Goal: Navigation & Orientation: Find specific page/section

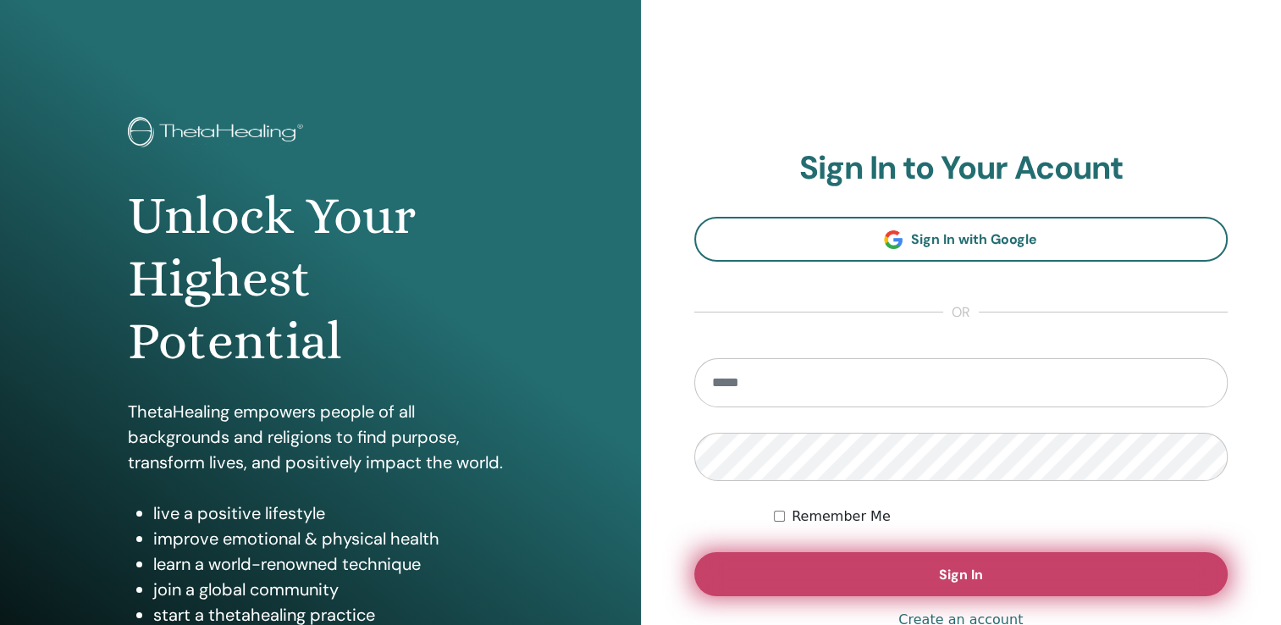
type input "**********"
click at [953, 582] on span "Sign In" at bounding box center [961, 575] width 44 height 18
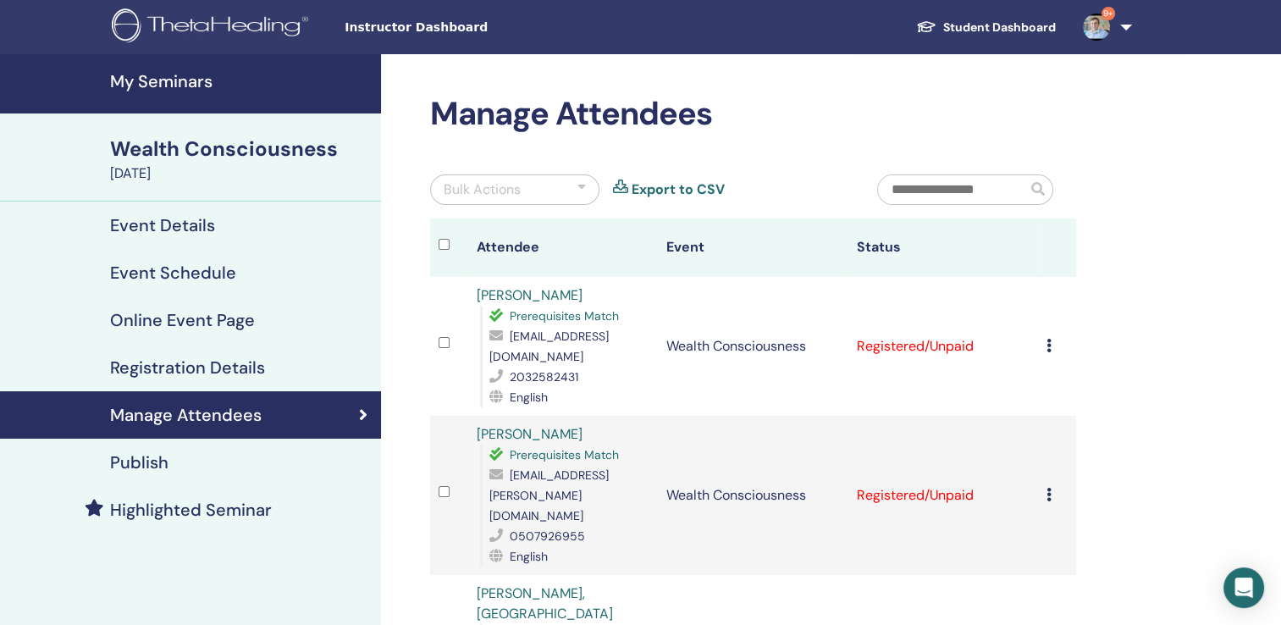
click at [161, 91] on h4 "My Seminars" at bounding box center [240, 81] width 261 height 20
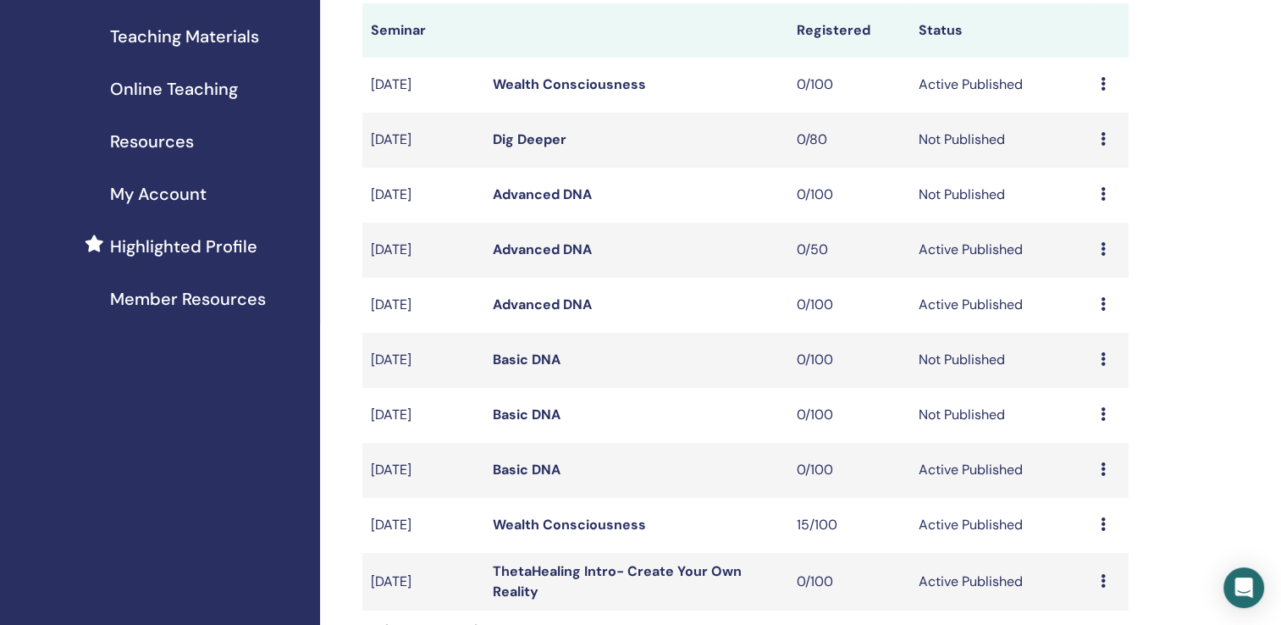
scroll to position [339, 0]
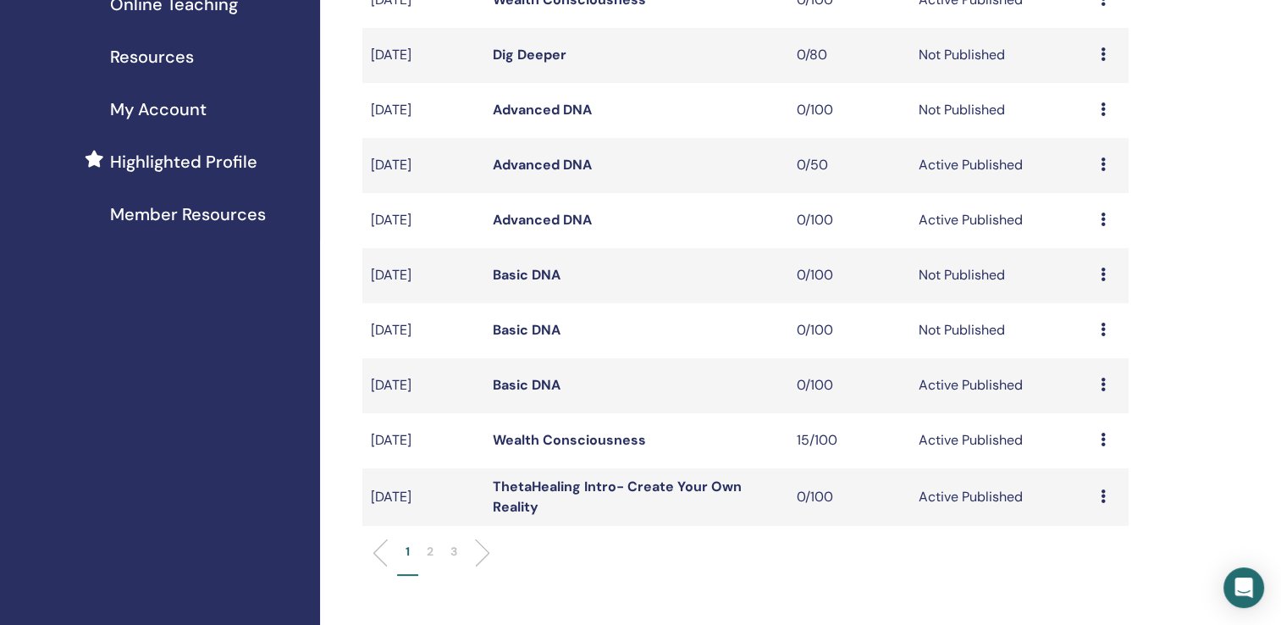
click at [555, 443] on link "Wealth Consciousness" at bounding box center [569, 440] width 153 height 18
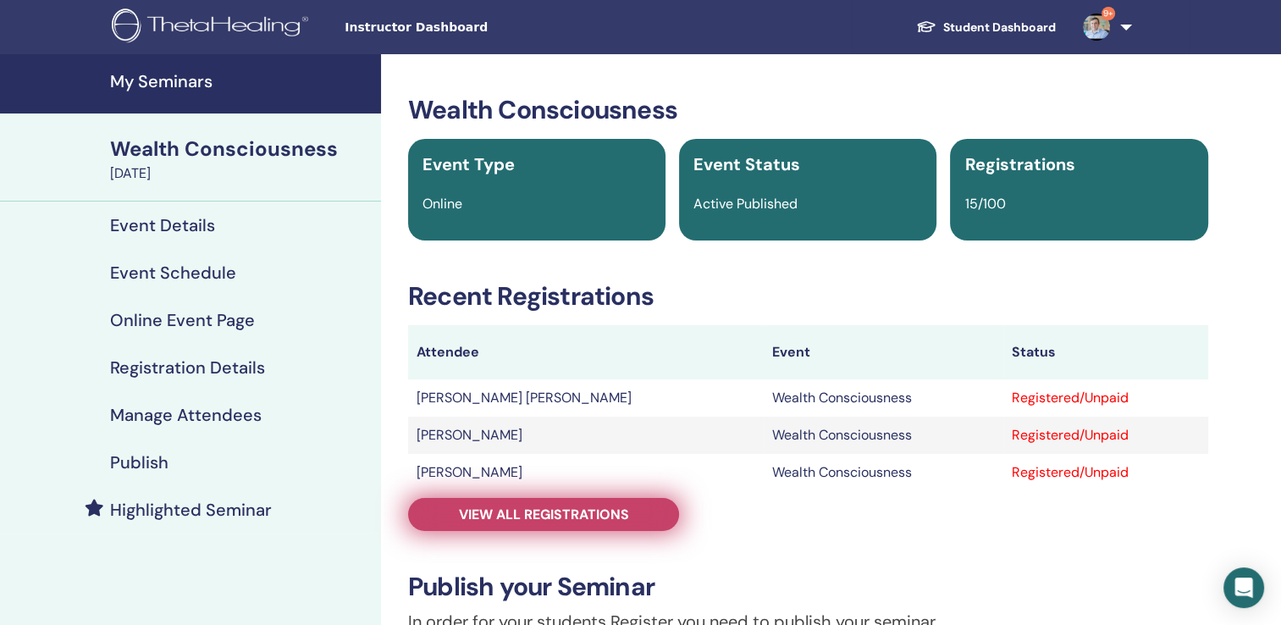
click at [549, 520] on span "View all registrations" at bounding box center [544, 515] width 170 height 18
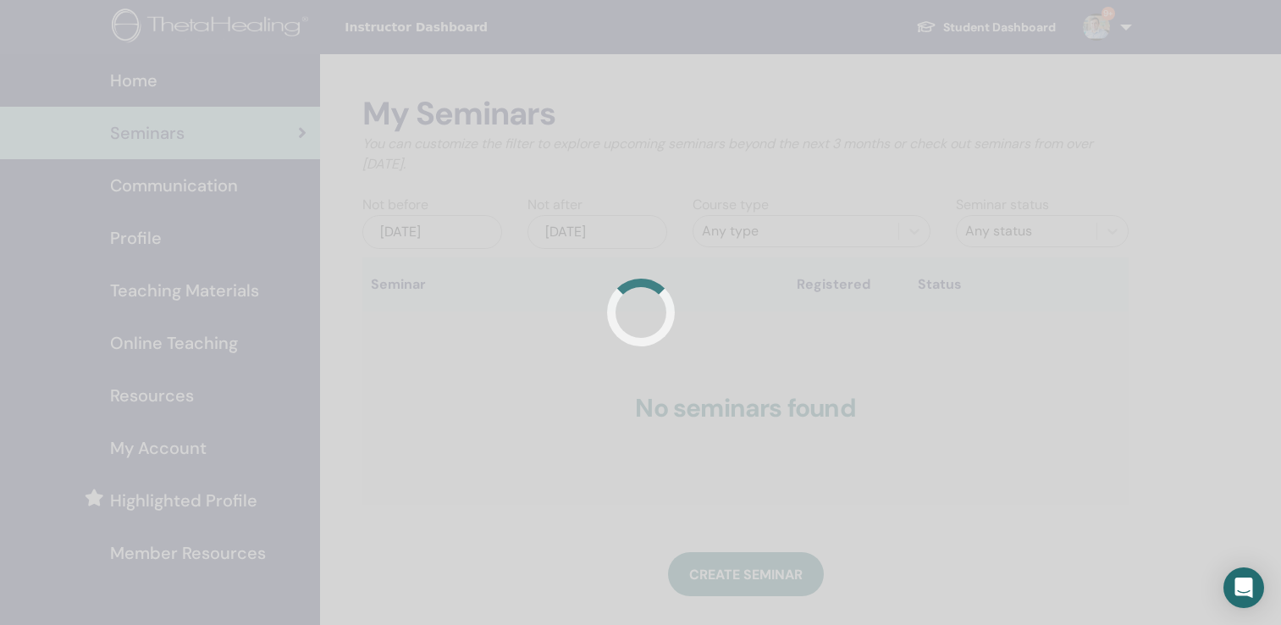
scroll to position [337, 0]
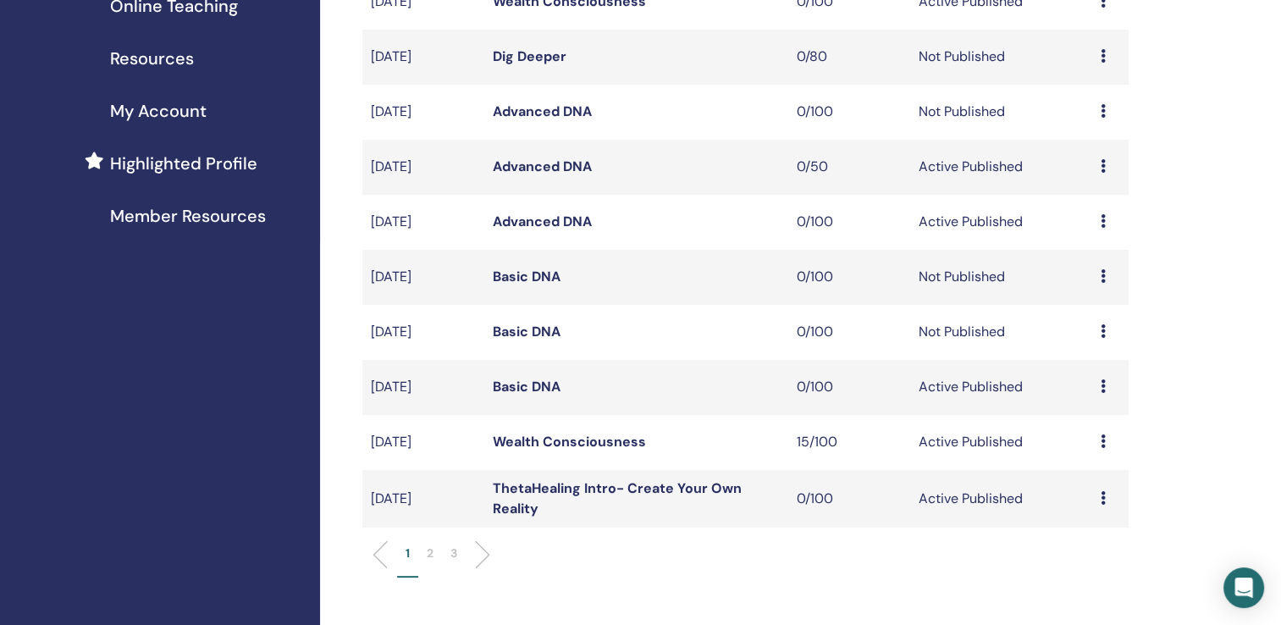
click at [546, 440] on link "Wealth Consciousness" at bounding box center [569, 442] width 153 height 18
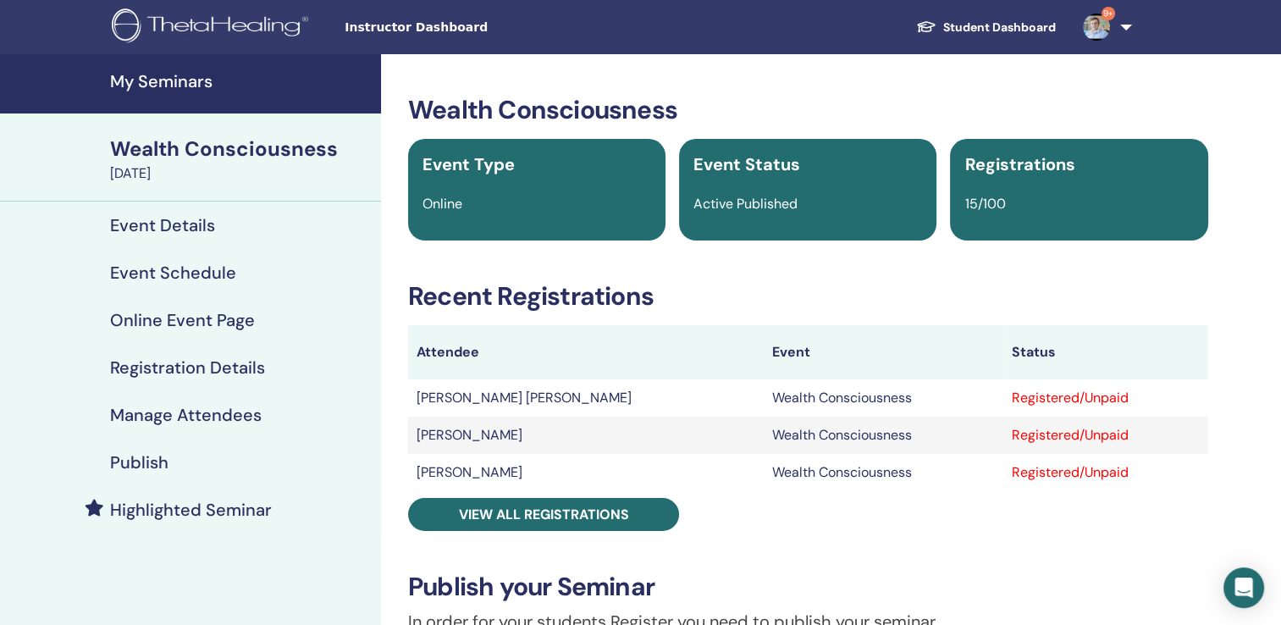
click at [170, 84] on h4 "My Seminars" at bounding box center [240, 81] width 261 height 20
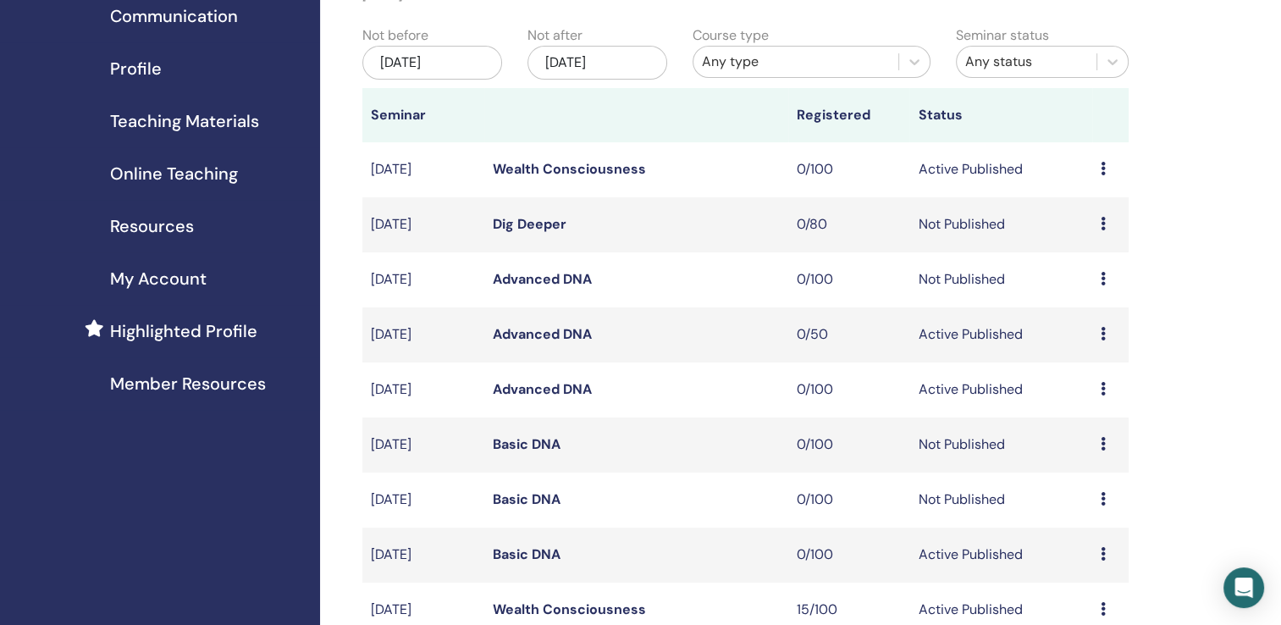
scroll to position [339, 0]
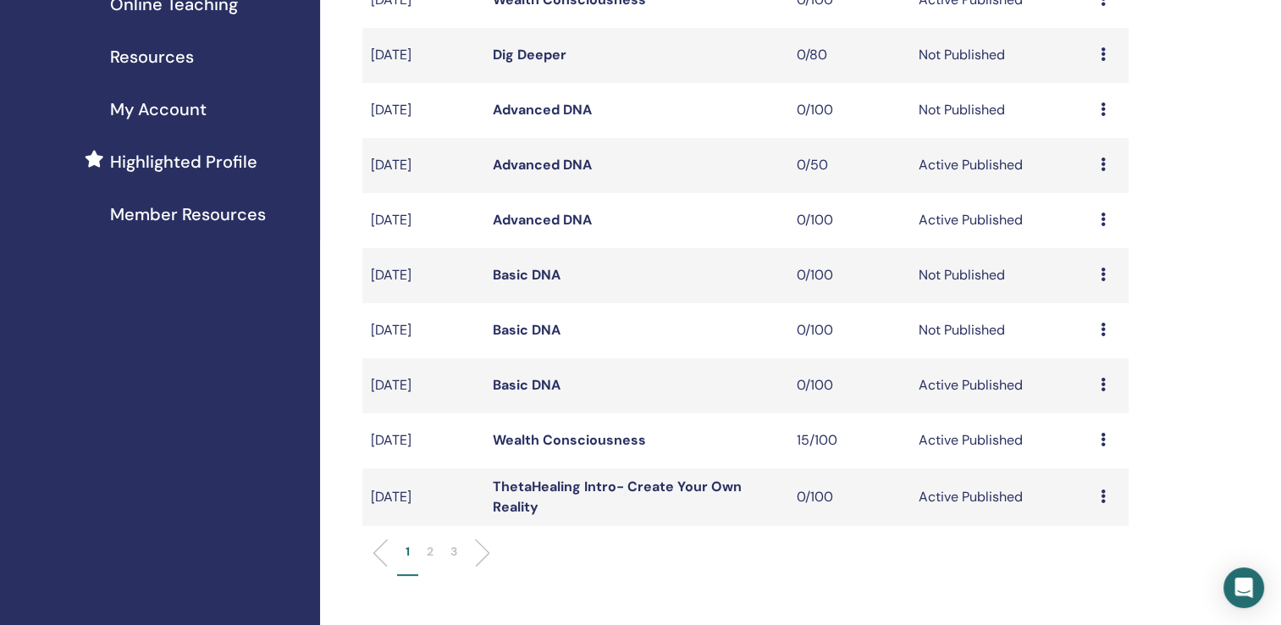
click at [432, 556] on p "2" at bounding box center [430, 552] width 7 height 18
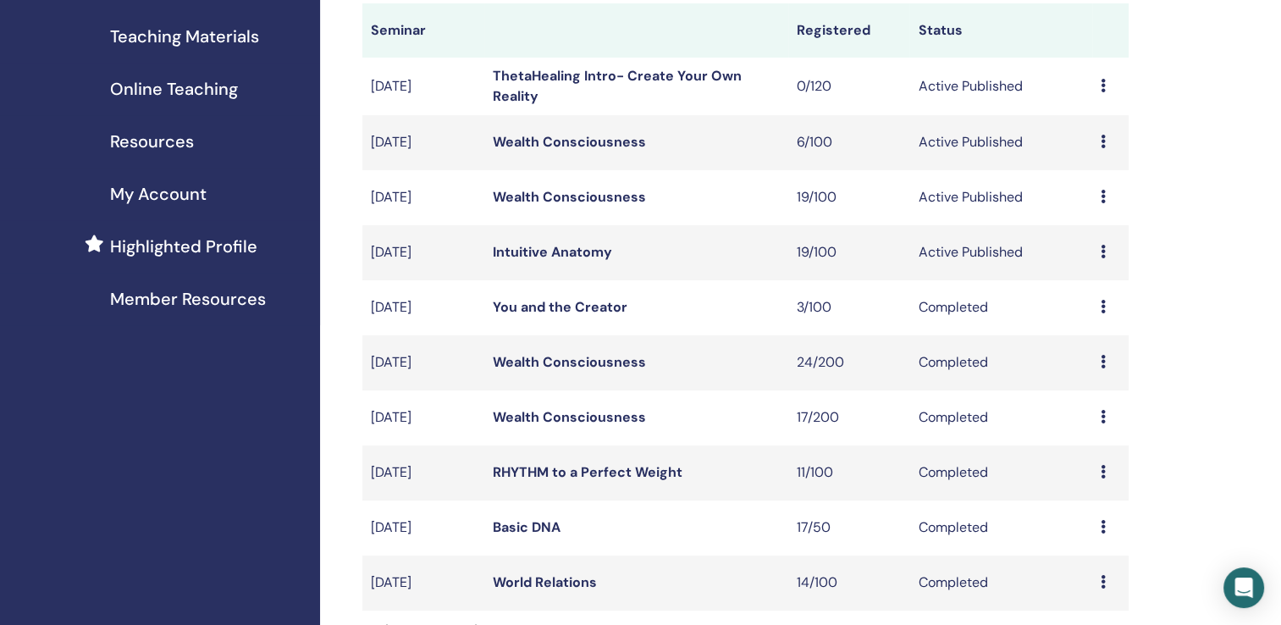
scroll to position [508, 0]
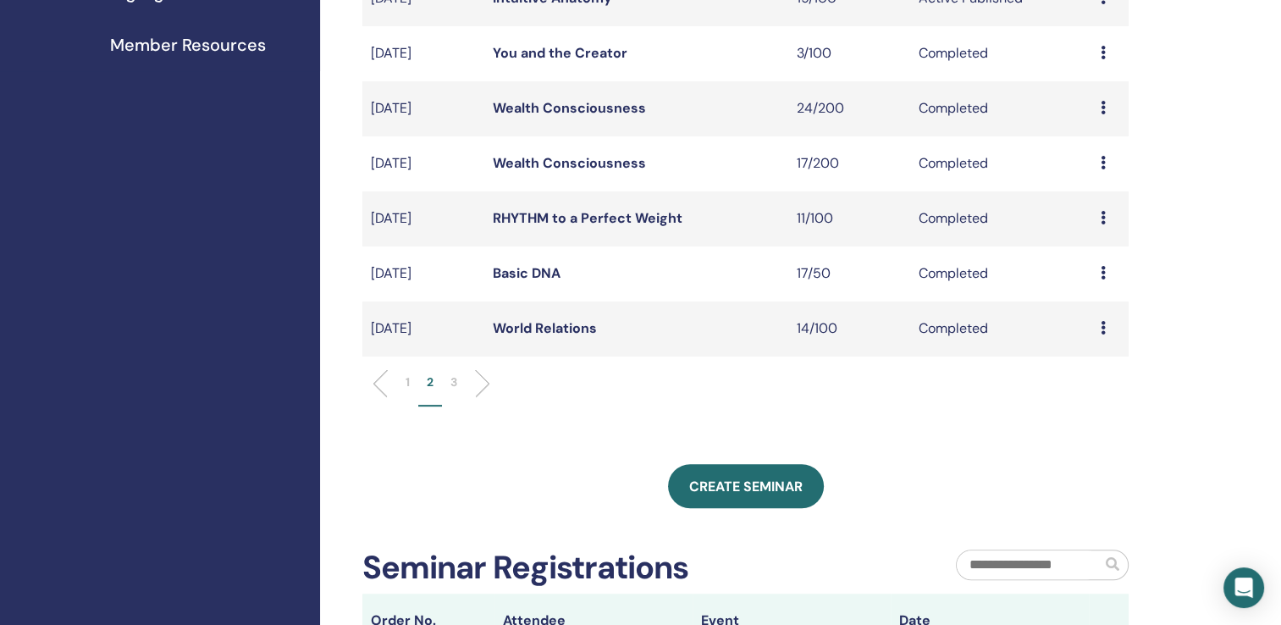
click at [456, 384] on p "3" at bounding box center [454, 382] width 7 height 18
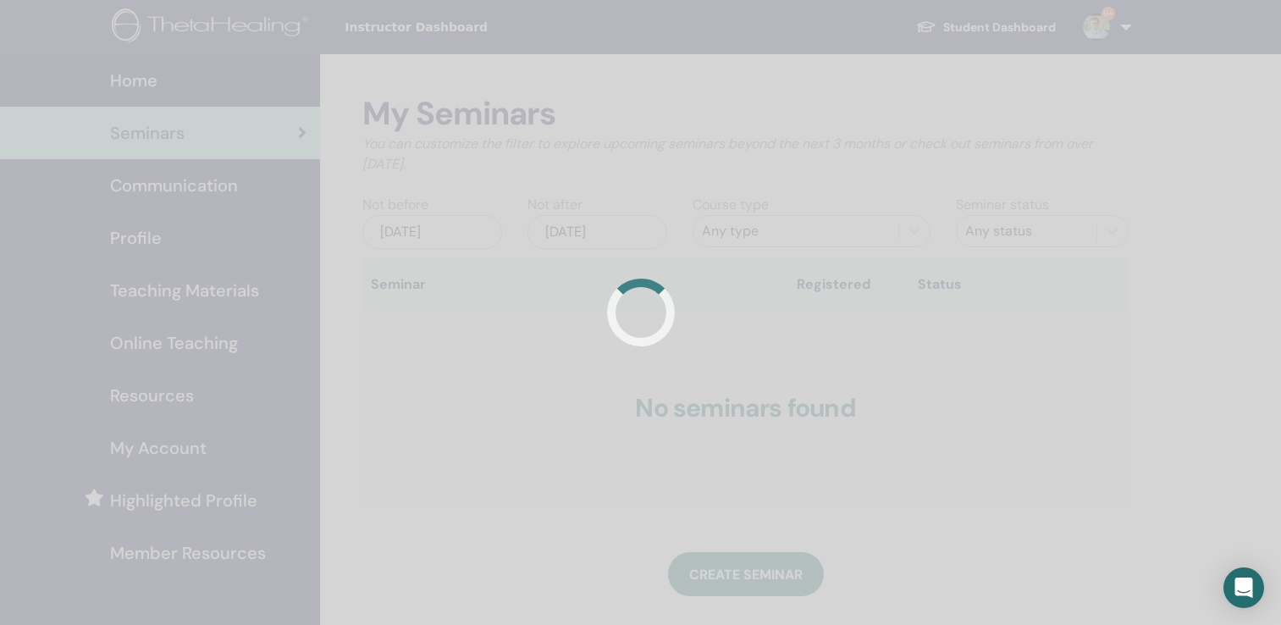
scroll to position [335, 0]
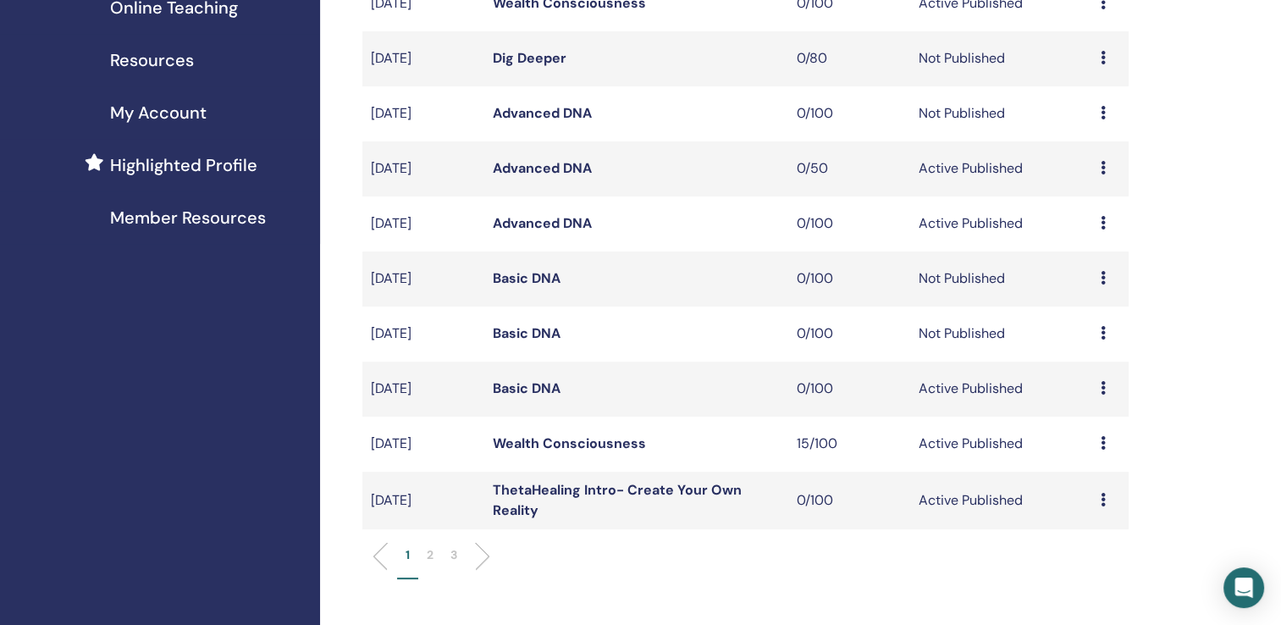
click at [434, 550] on li "2" at bounding box center [430, 562] width 24 height 33
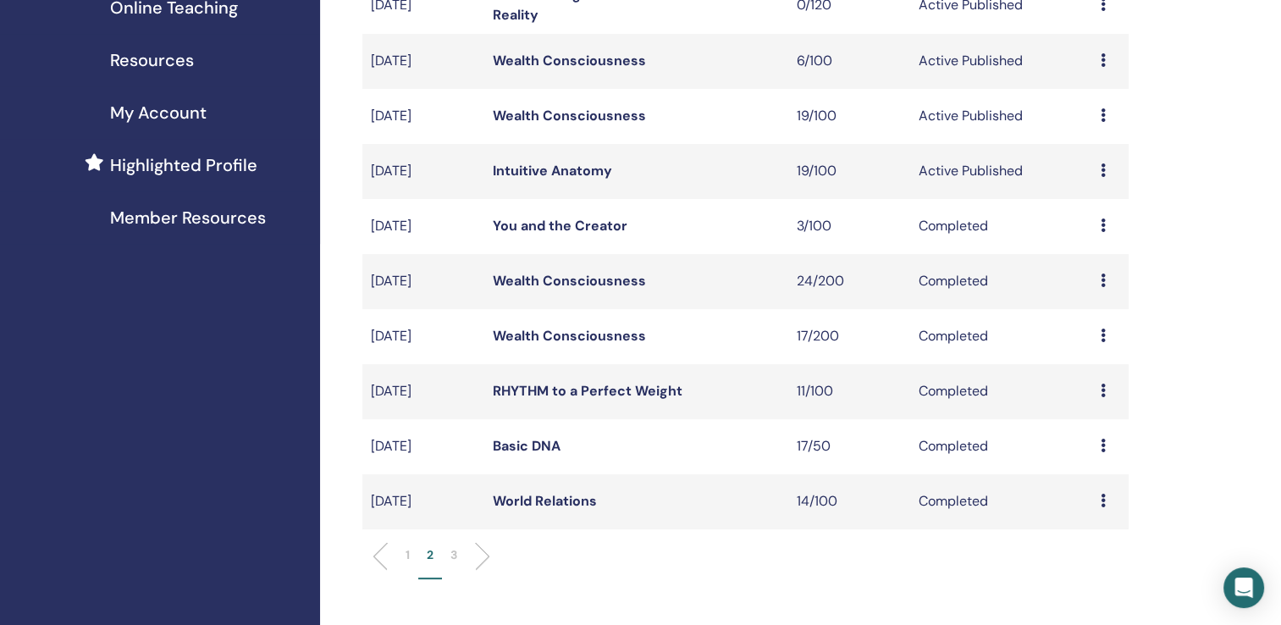
click at [402, 553] on li "1" at bounding box center [407, 562] width 21 height 33
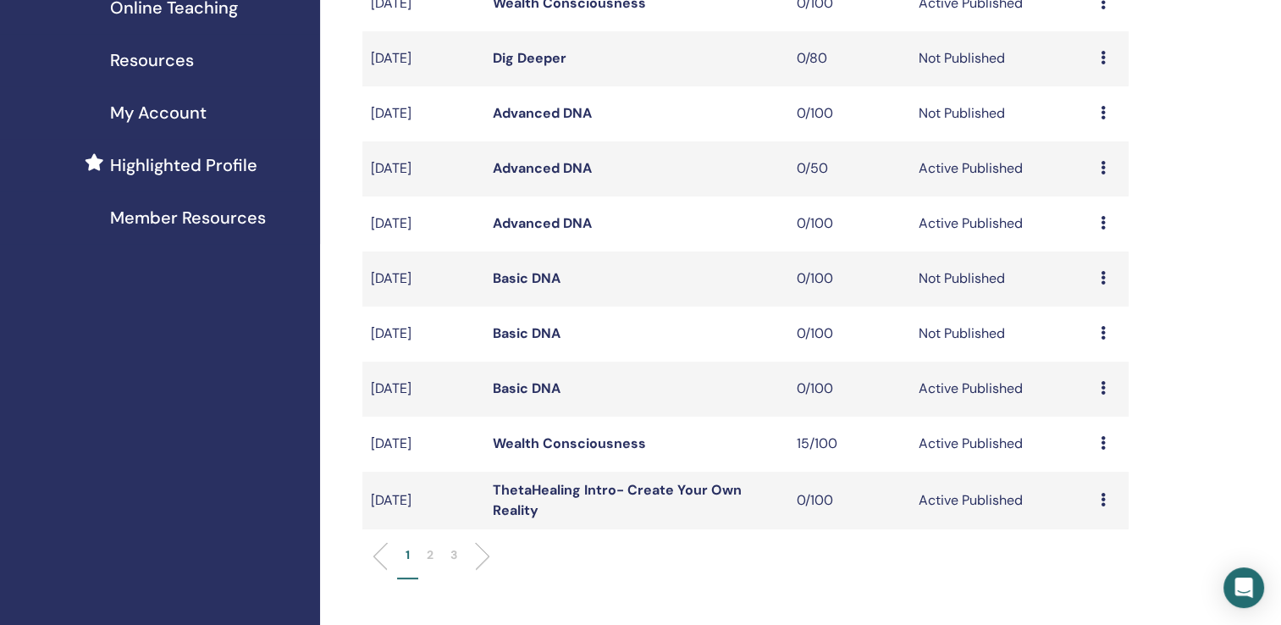
scroll to position [166, 0]
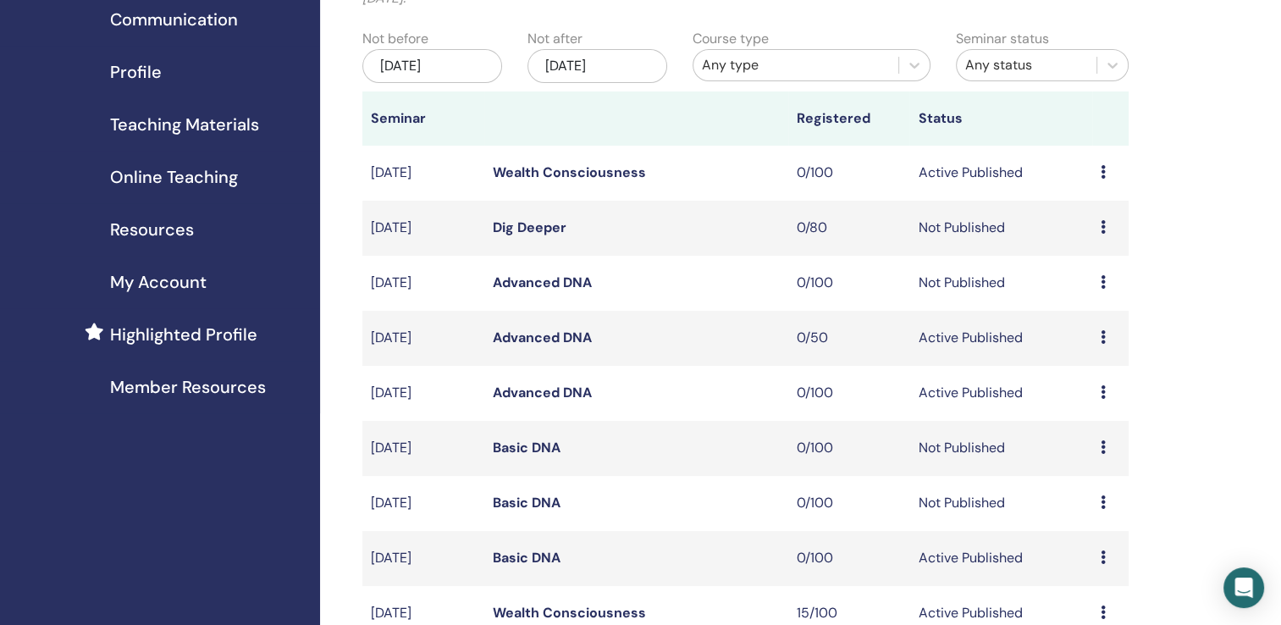
click at [616, 55] on div "Dec/19, 2025" at bounding box center [598, 66] width 140 height 34
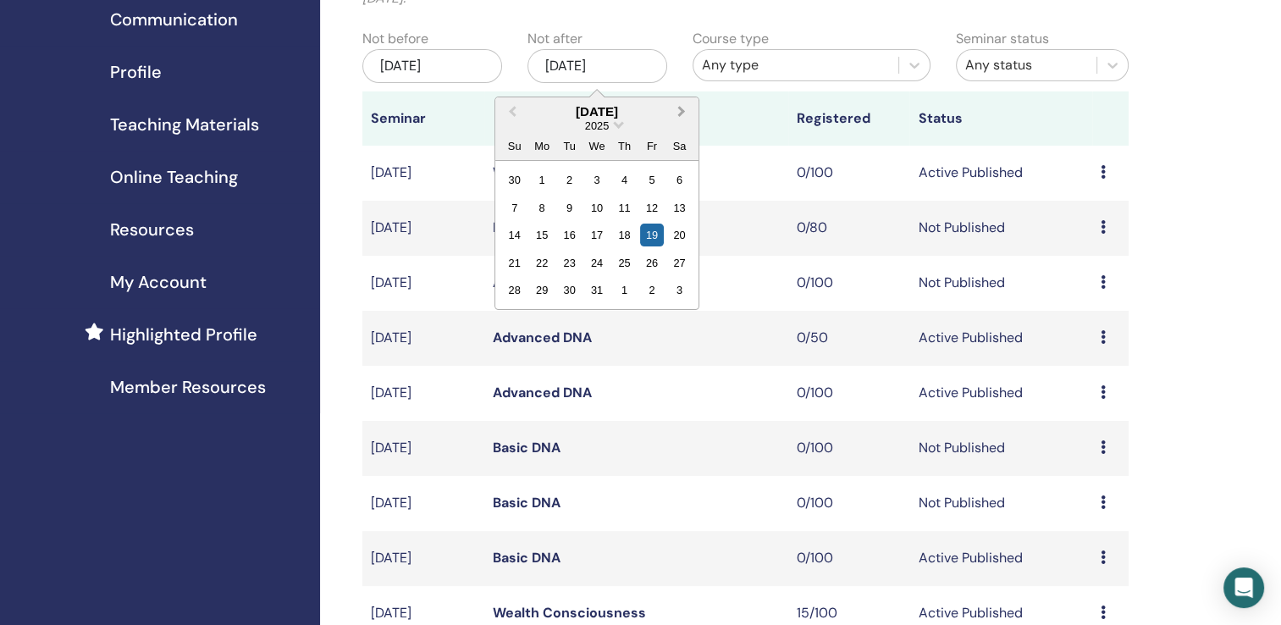
click at [682, 110] on span "Next Month" at bounding box center [682, 111] width 0 height 18
click at [681, 114] on button "Next Month" at bounding box center [683, 112] width 27 height 27
click at [650, 262] on div "27" at bounding box center [651, 263] width 23 height 23
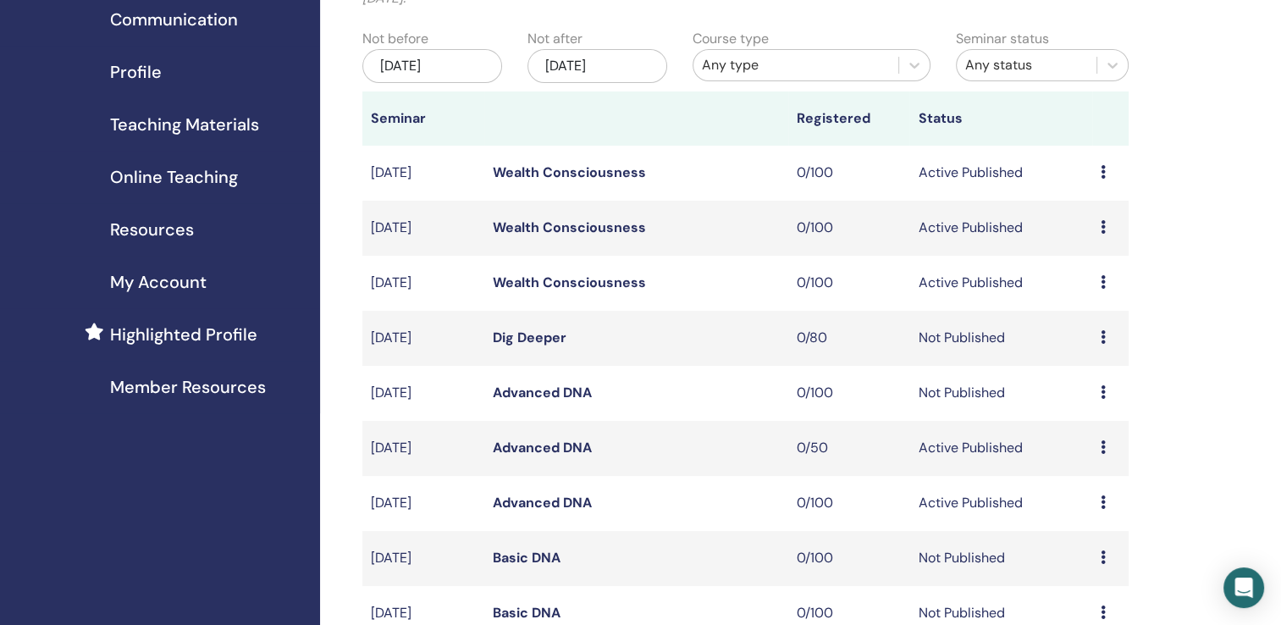
click at [551, 174] on link "Wealth Consciousness" at bounding box center [569, 172] width 153 height 18
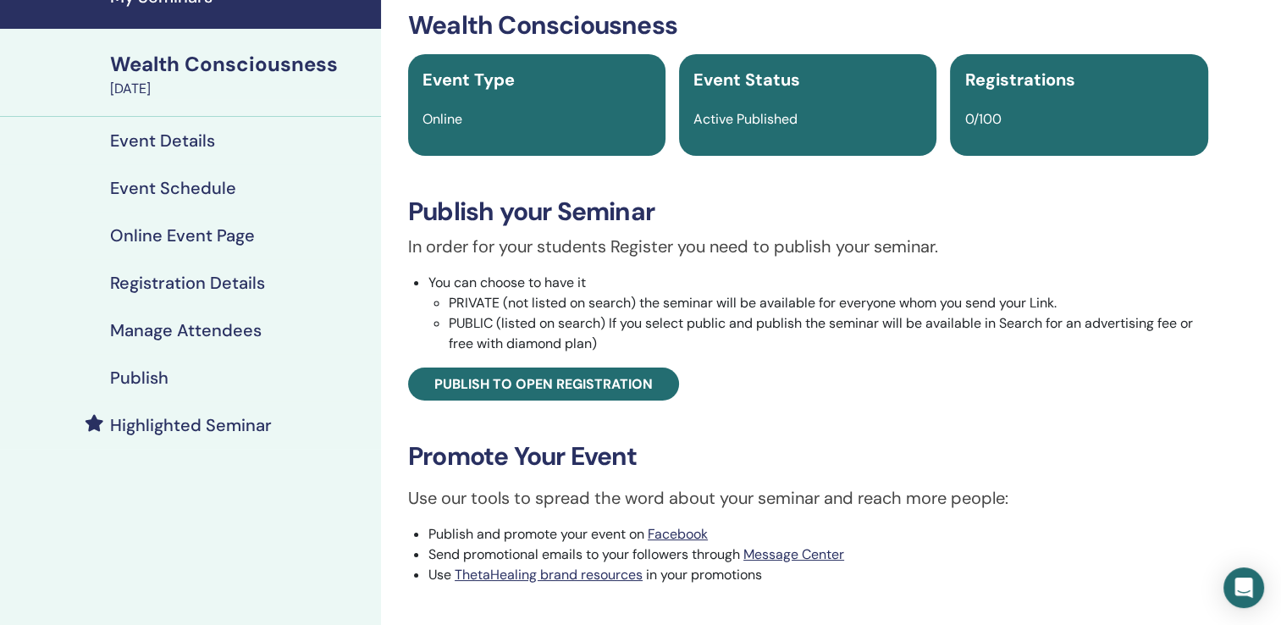
scroll to position [169, 0]
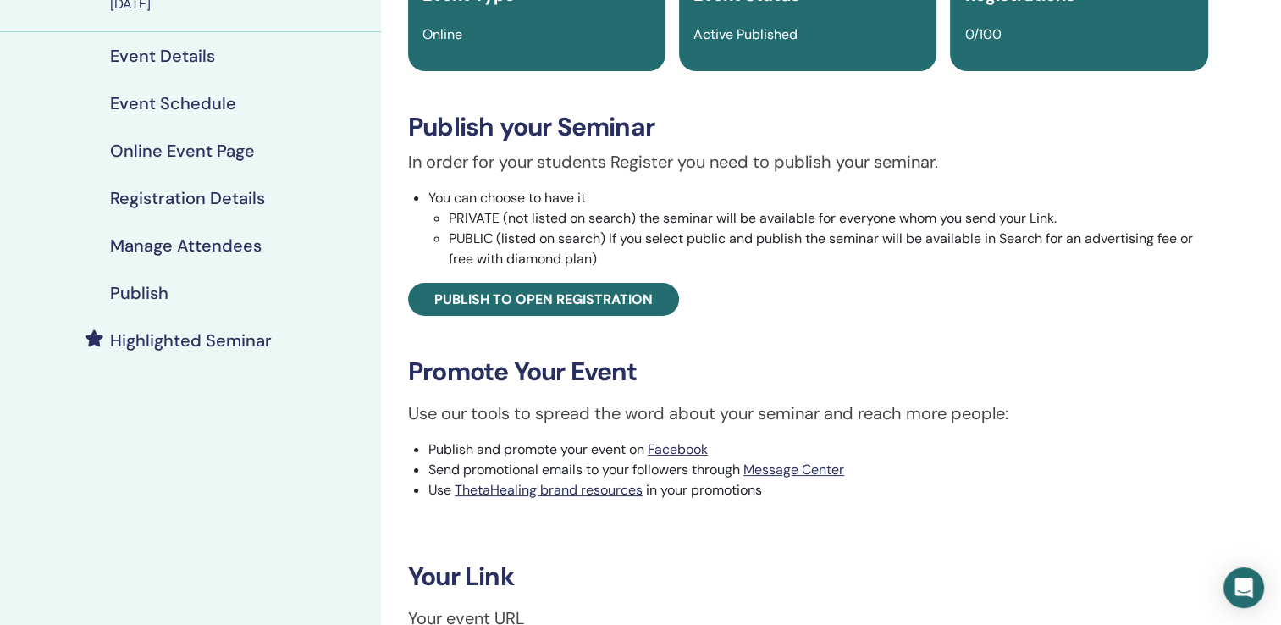
click at [183, 57] on h4 "Event Details" at bounding box center [162, 56] width 105 height 20
